Goal: Task Accomplishment & Management: Complete application form

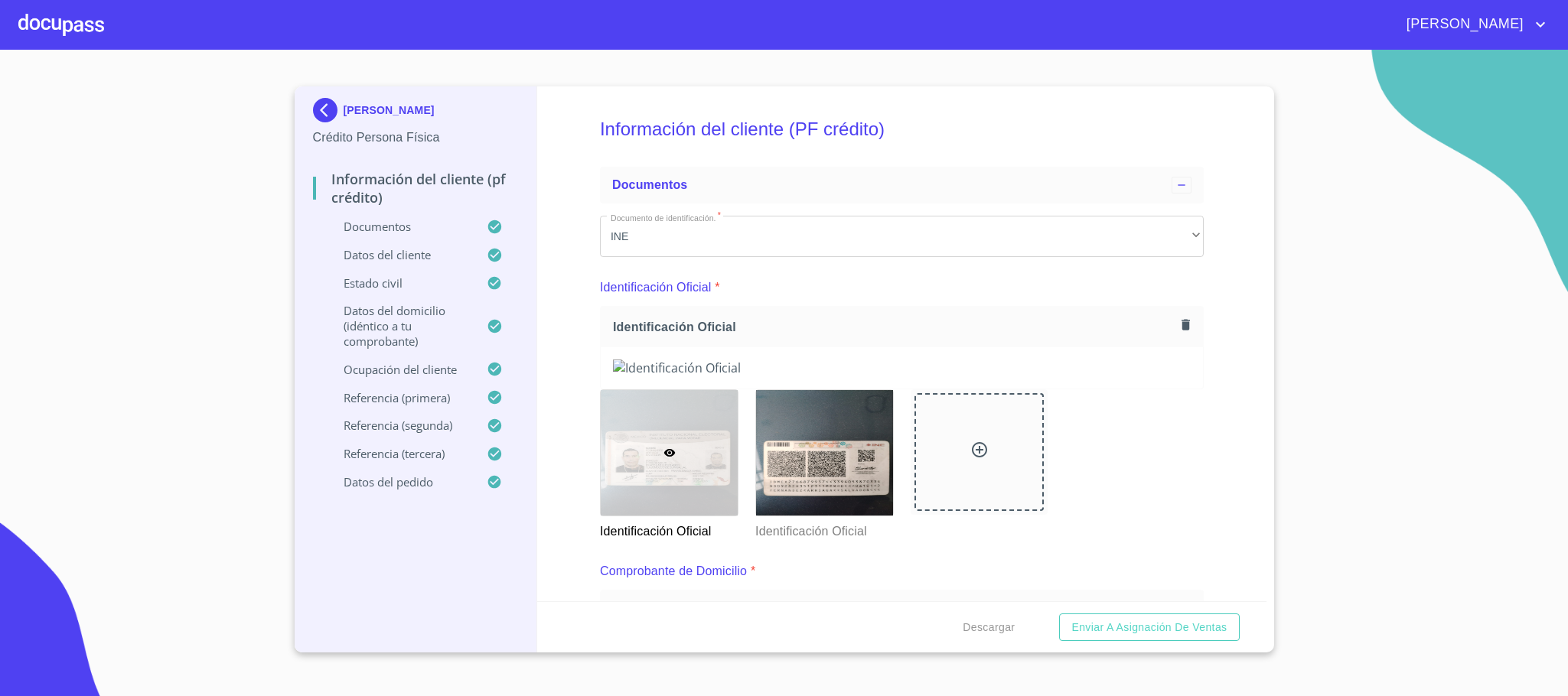
scroll to position [5735, 0]
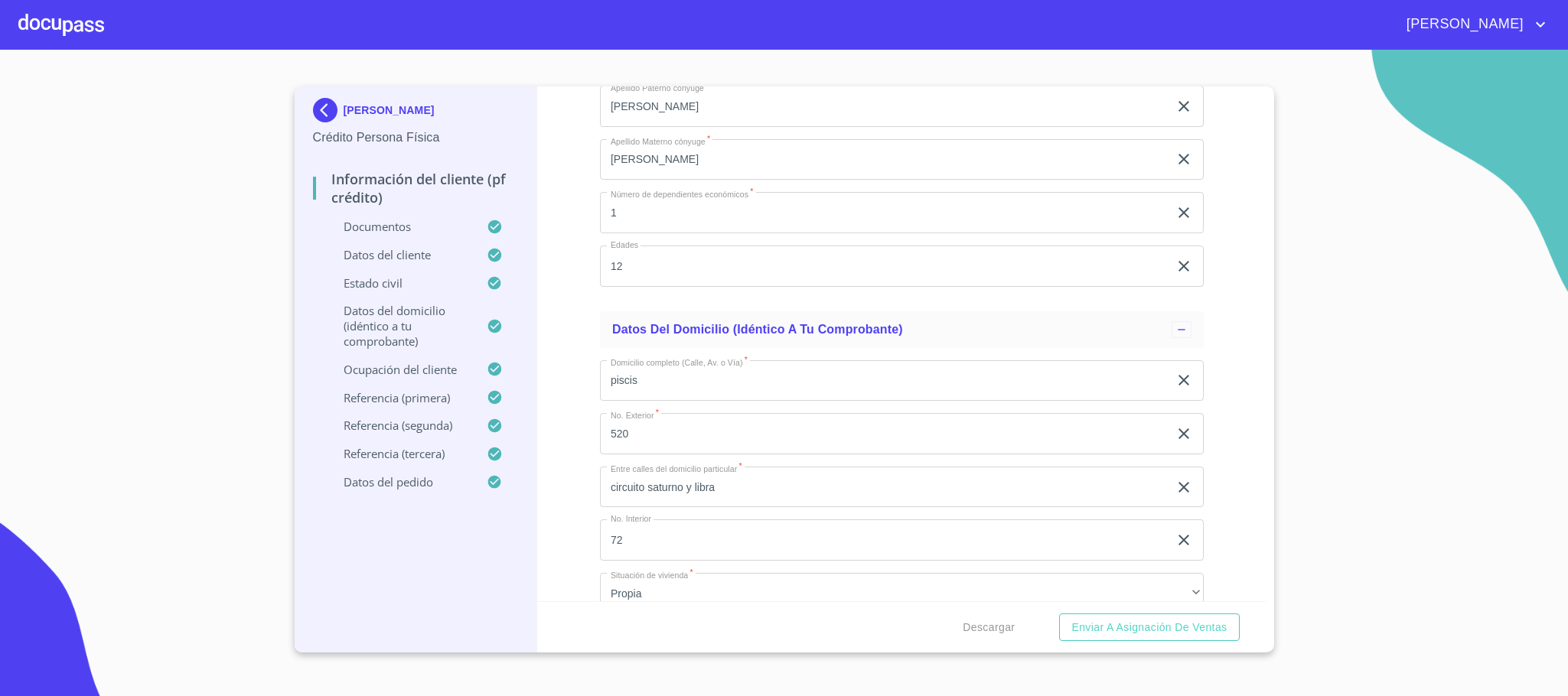
click at [50, 37] on div at bounding box center [61, 24] width 86 height 49
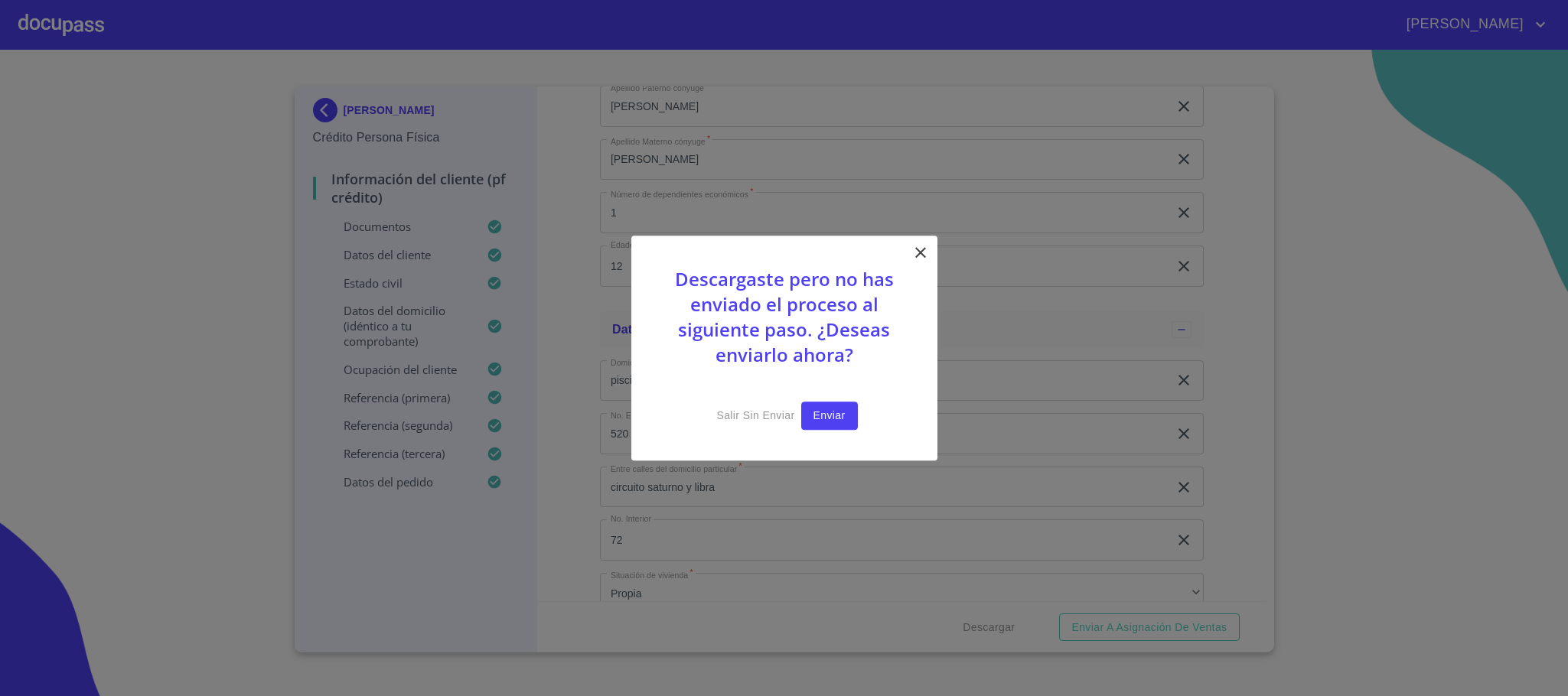
click at [827, 423] on span "Enviar" at bounding box center [829, 416] width 32 height 19
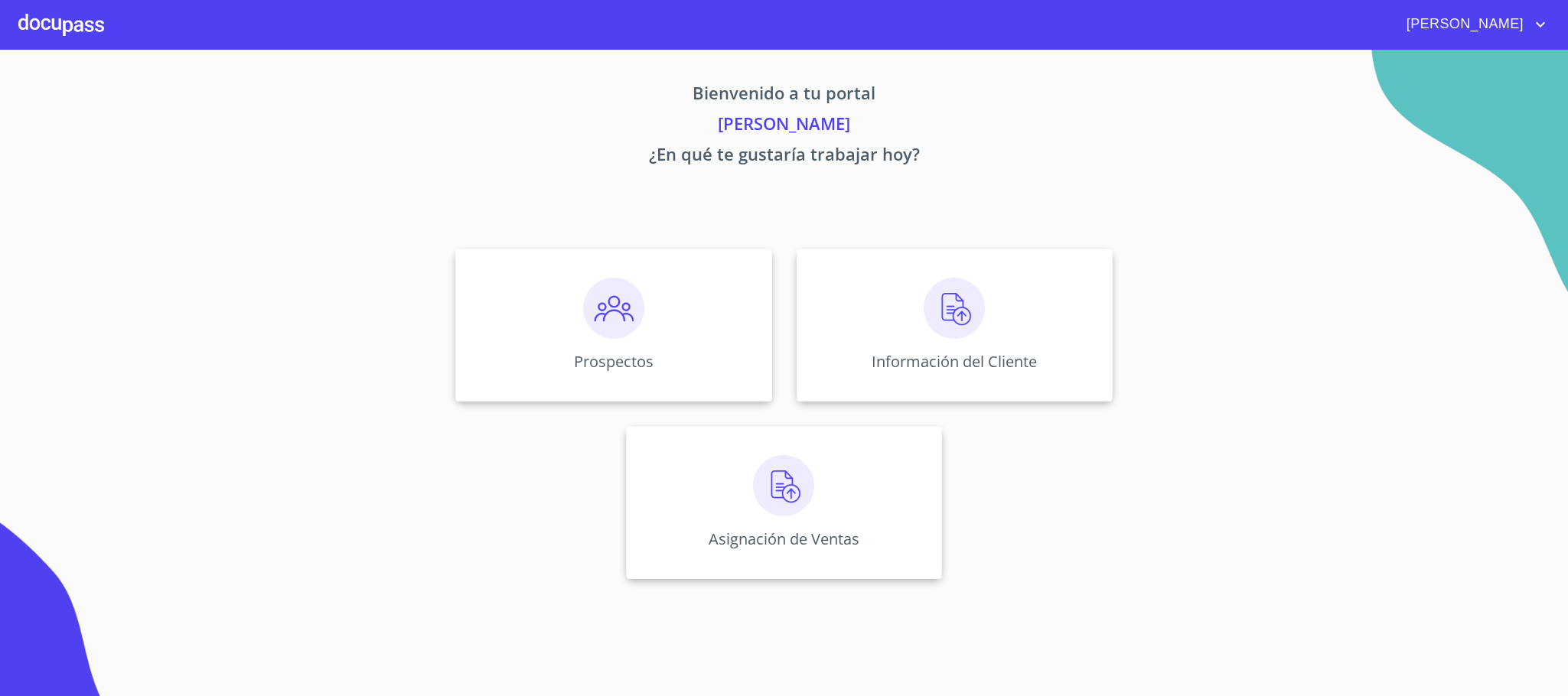
drag, startPoint x: 1513, startPoint y: 28, endPoint x: 1511, endPoint y: 37, distance: 9.2
click at [1515, 28] on span "[PERSON_NAME]" at bounding box center [1463, 24] width 136 height 25
click at [1524, 47] on ul "Salir" at bounding box center [1525, 32] width 49 height 40
click at [1517, 24] on li "Salir" at bounding box center [1525, 32] width 49 height 27
